Goal: Task Accomplishment & Management: Complete application form

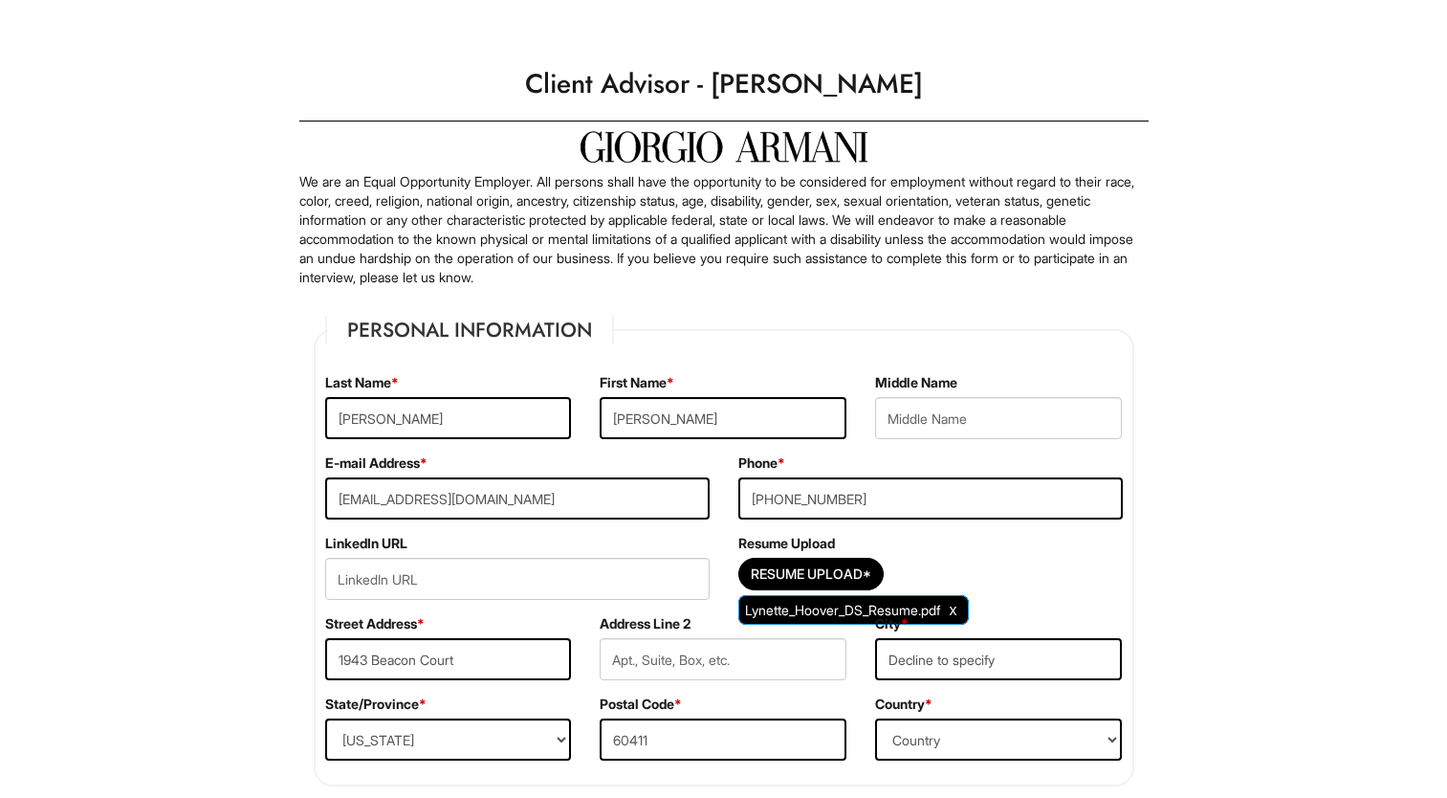
select select "IL"
select select "[GEOGRAPHIC_DATA]"
select select "Yes"
select Required "No"
select select "Yes"
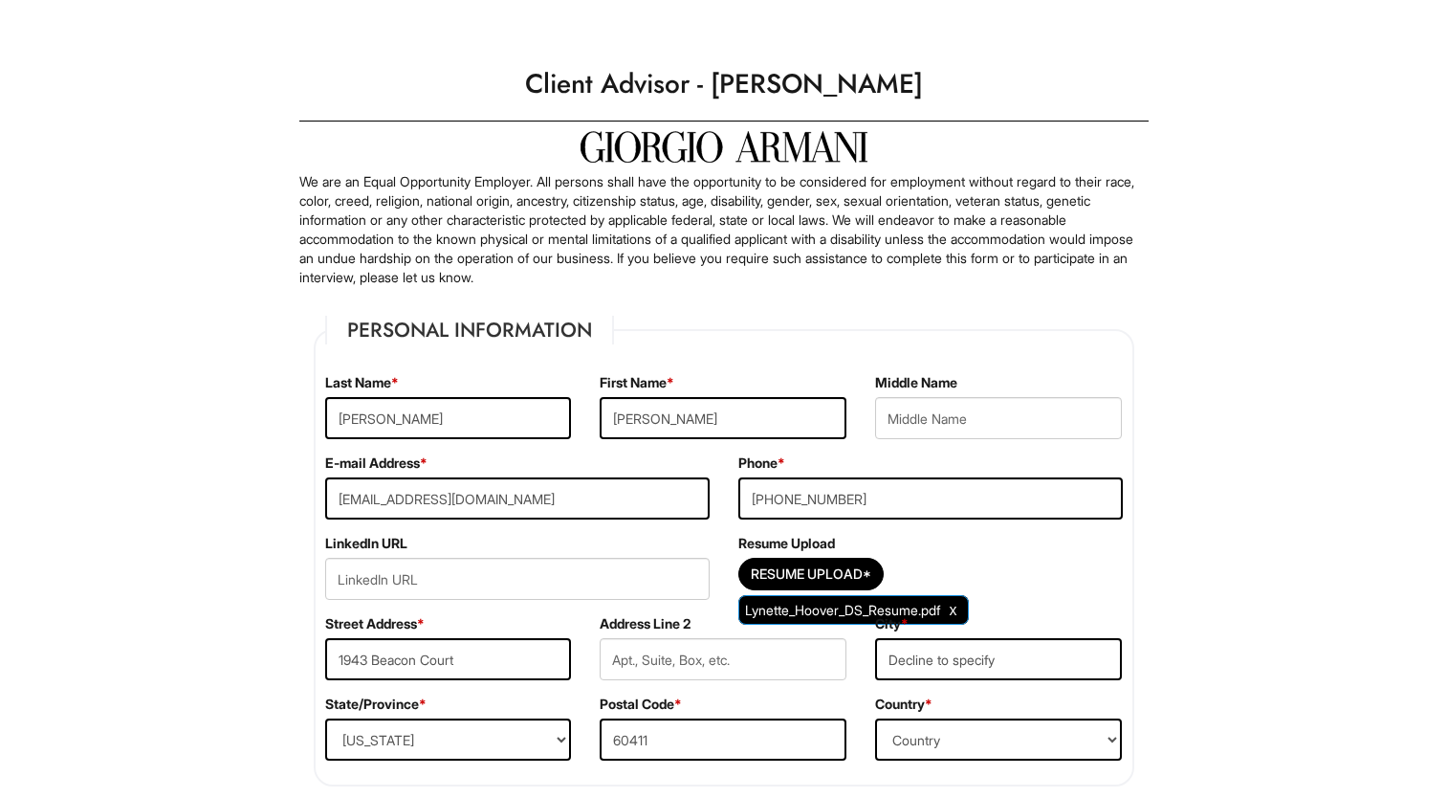
select select "Y"
